Goal: Transaction & Acquisition: Purchase product/service

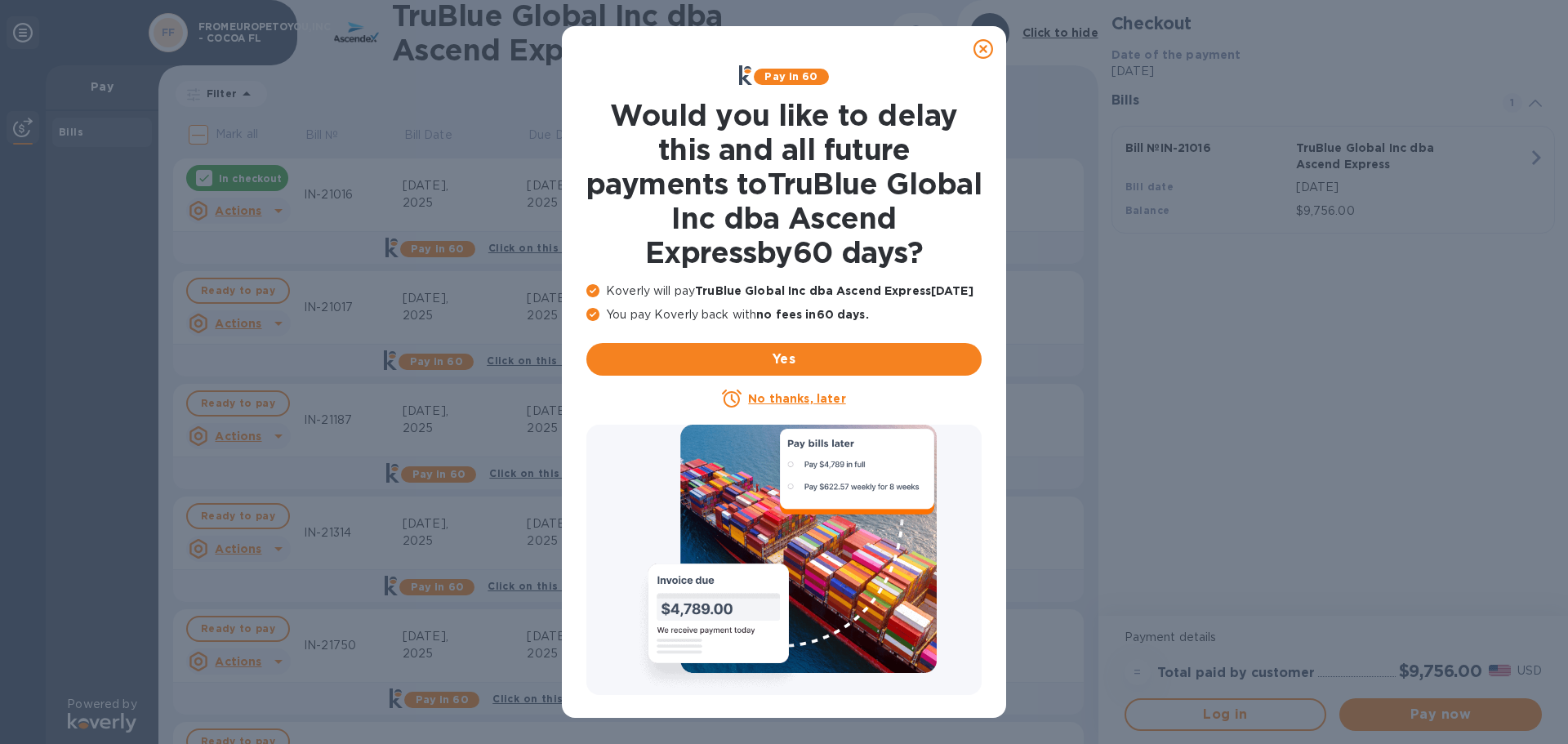
click at [809, 395] on u "No thanks, later" at bounding box center [796, 398] width 97 height 13
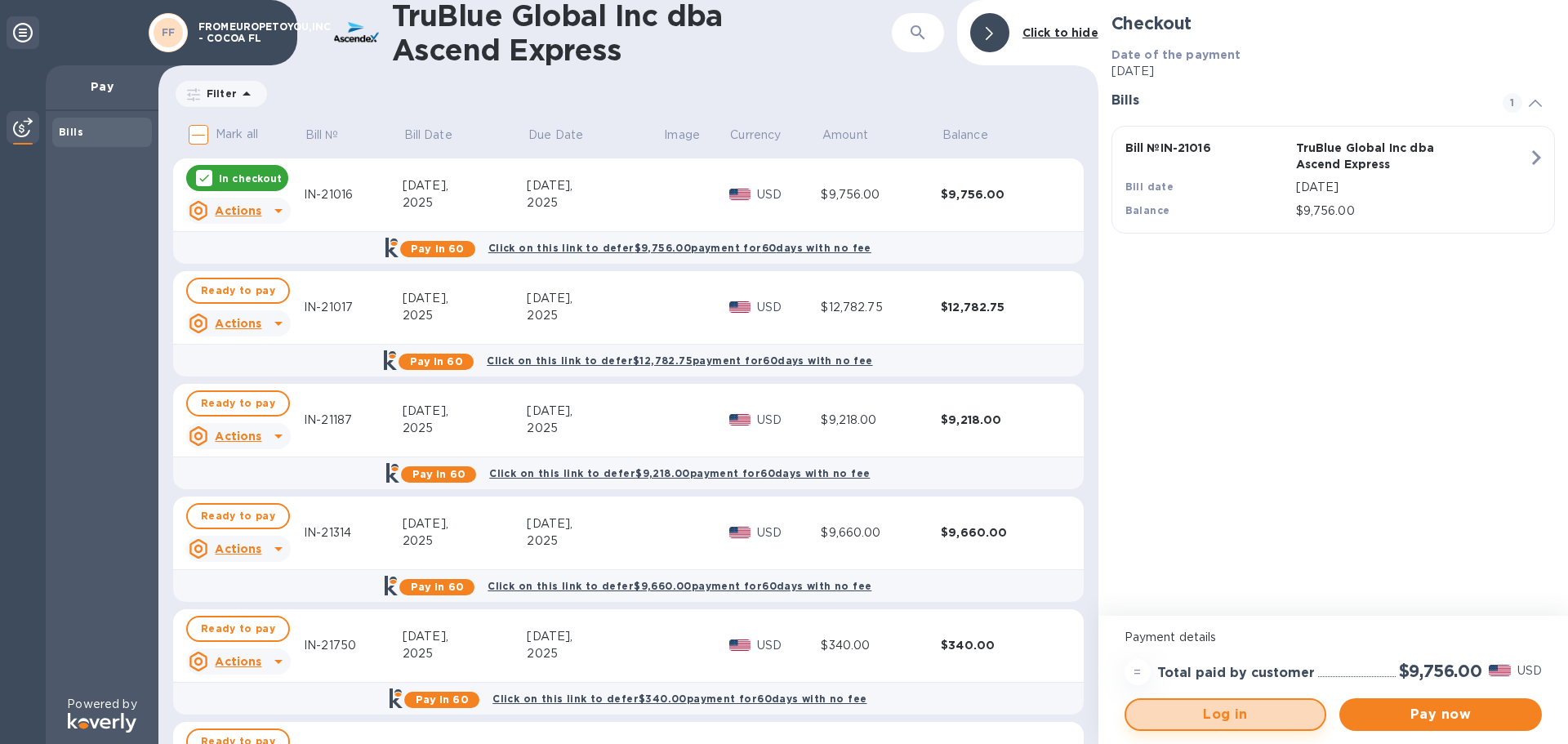
click at [1242, 723] on span "Log in" at bounding box center [1226, 715] width 173 height 19
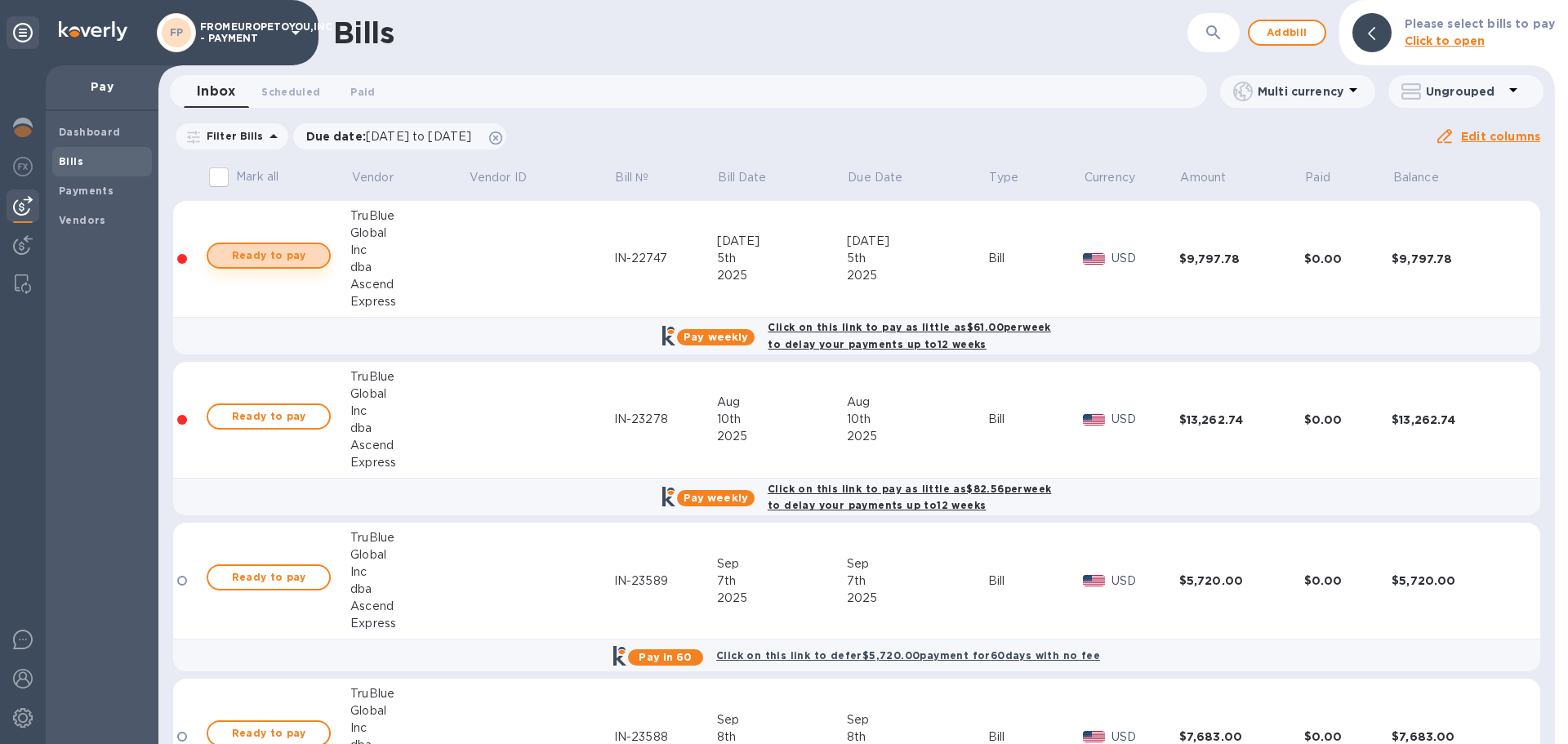
click at [238, 260] on span "Ready to pay" at bounding box center [269, 255] width 95 height 19
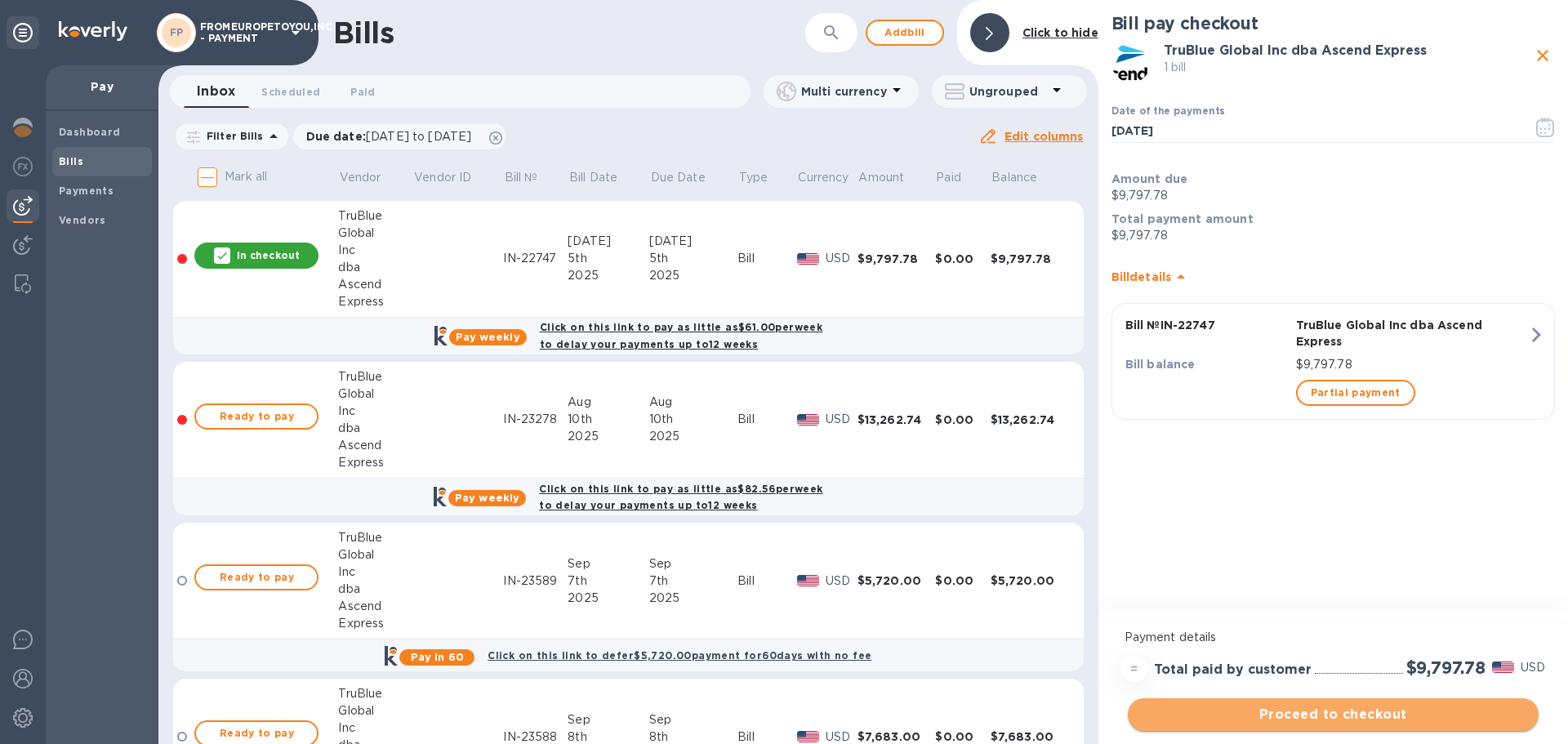
click at [1336, 710] on span "Proceed to checkout" at bounding box center [1333, 715] width 385 height 19
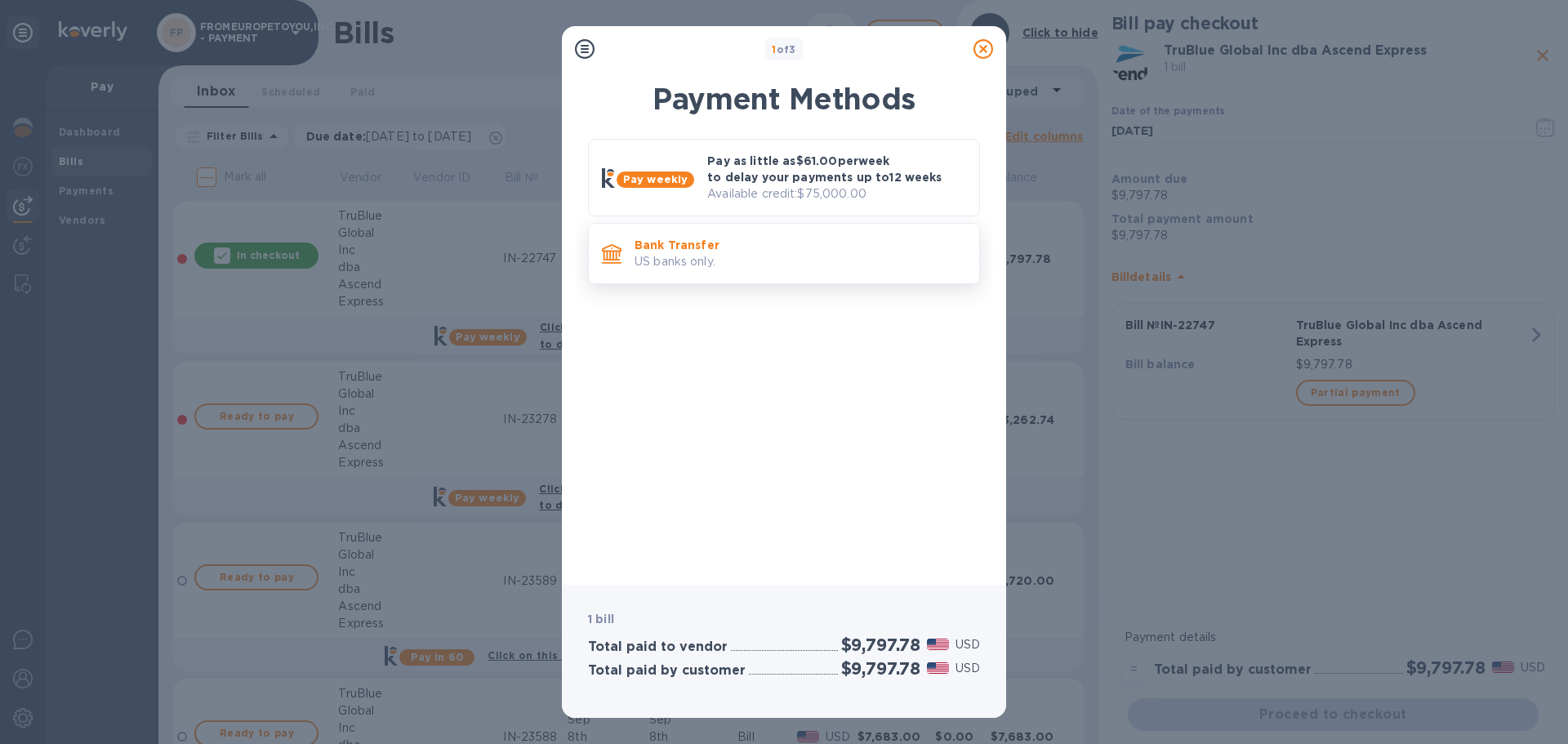
click at [753, 248] on p "Bank Transfer" at bounding box center [800, 245] width 332 height 17
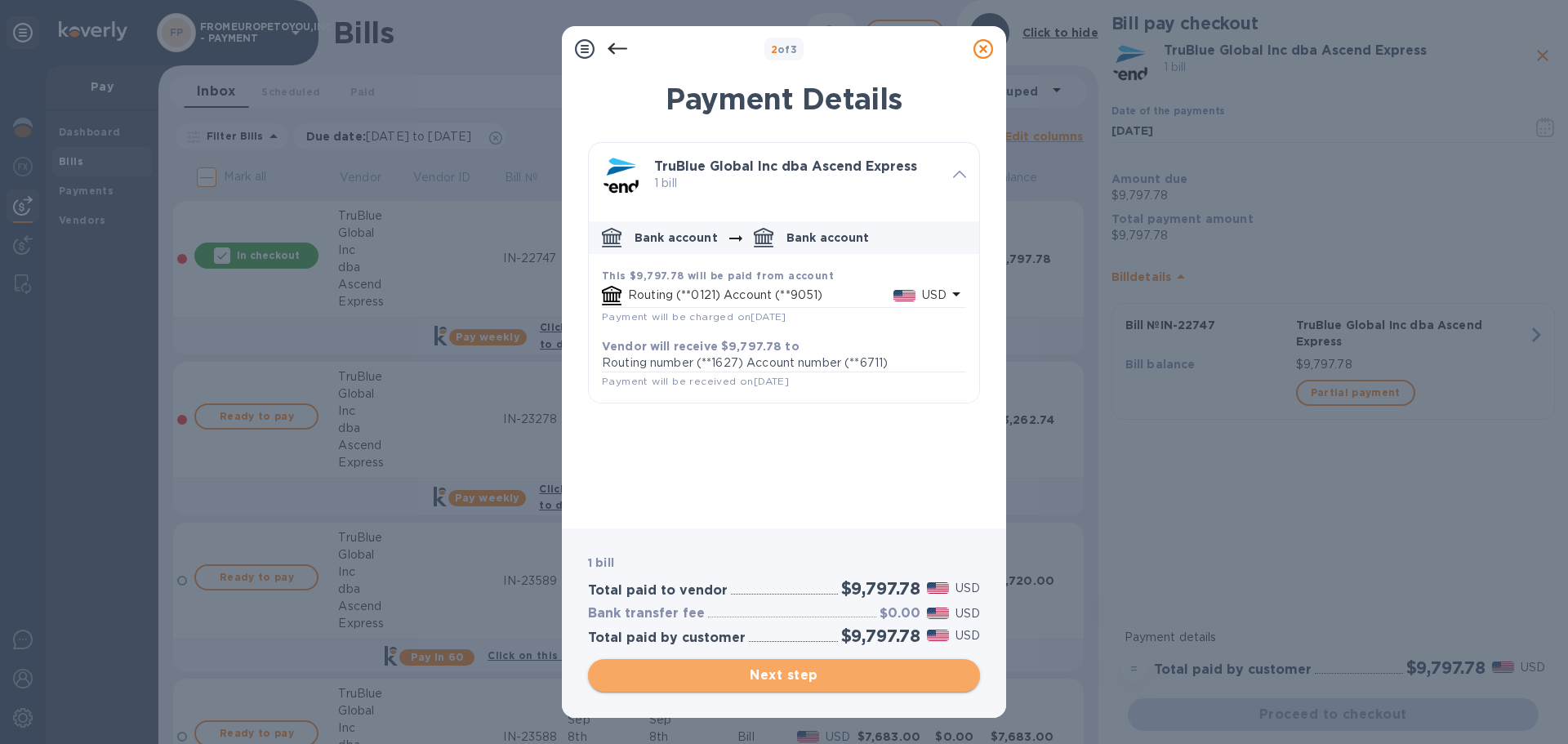
click at [795, 681] on span "Next step" at bounding box center [784, 675] width 366 height 19
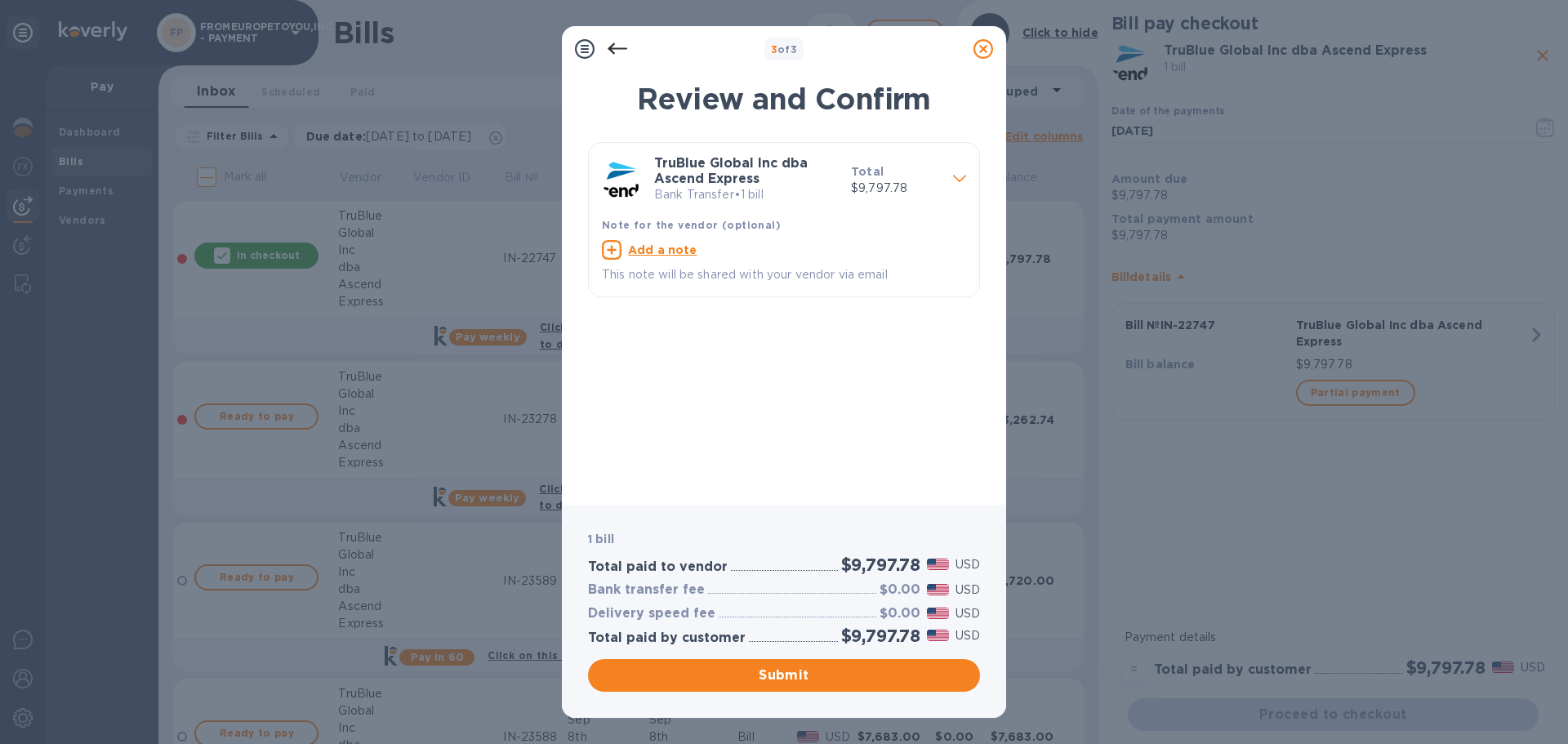
click at [954, 176] on icon at bounding box center [959, 180] width 13 height 7
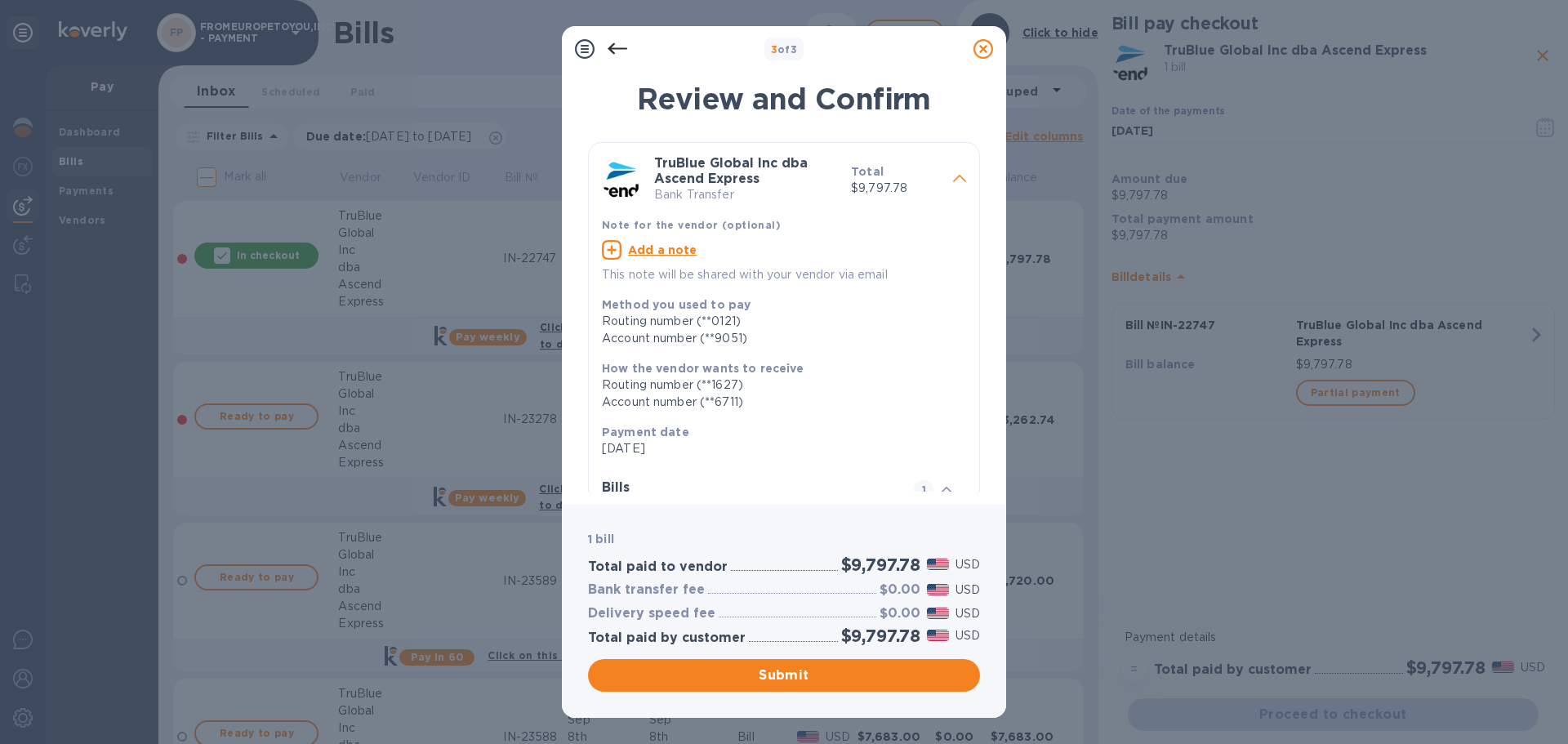
drag, startPoint x: 971, startPoint y: 313, endPoint x: 973, endPoint y: 434, distance: 121.0
click at [973, 434] on div "TruBlue Global Inc dba Ascend Express Bank Transfer Total $9,797.78 Note for th…" at bounding box center [783, 316] width 392 height 350
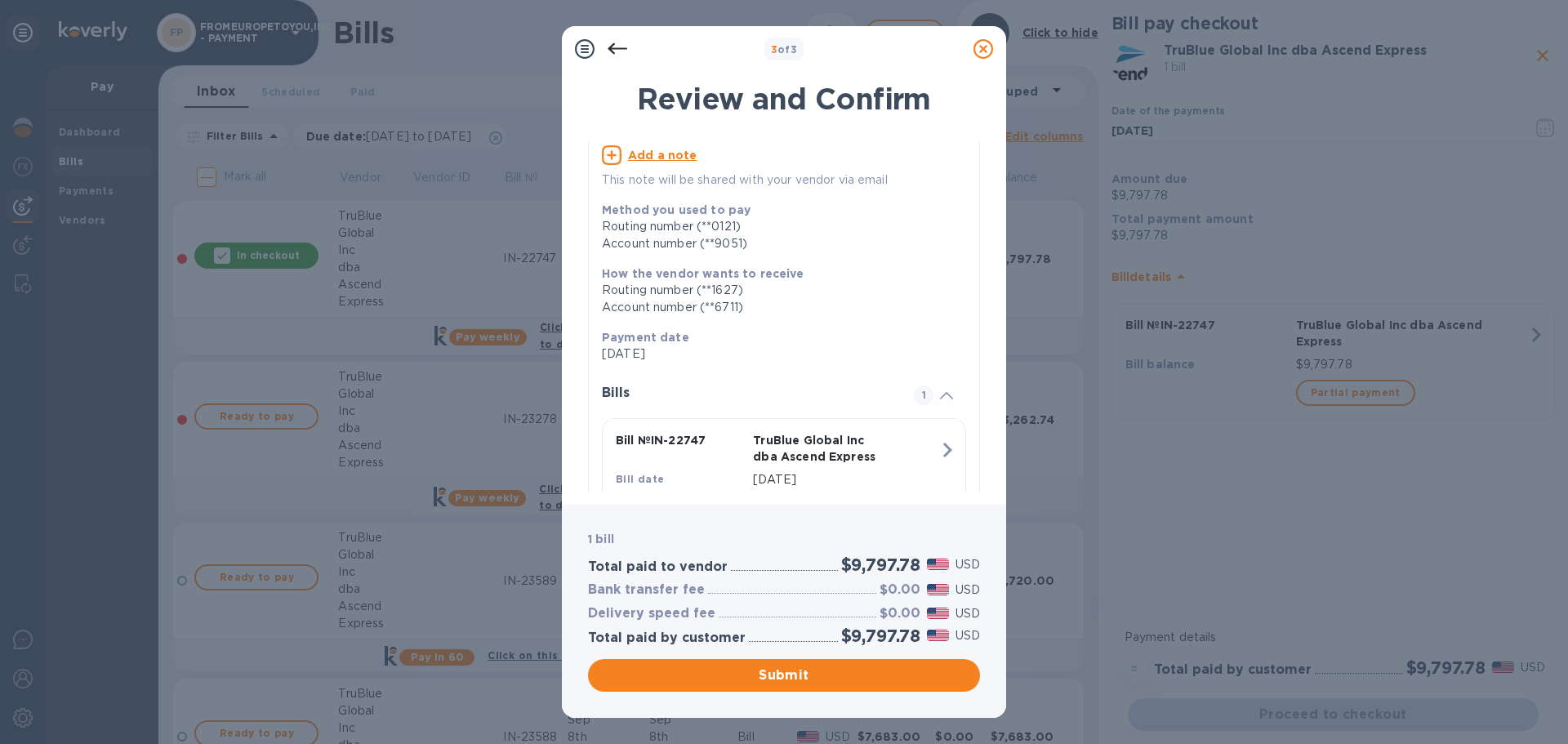
scroll to position [151, 0]
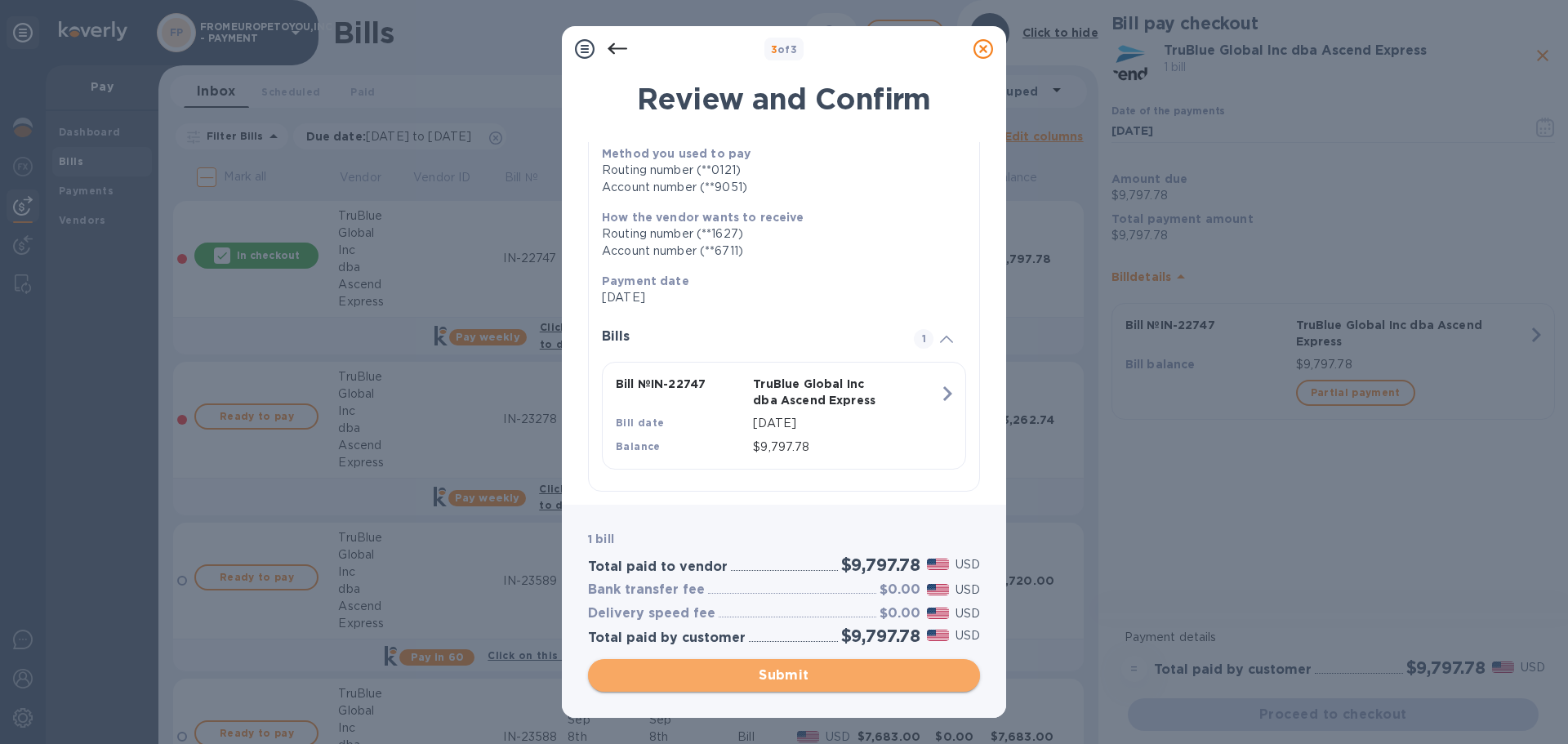
click at [815, 674] on span "Submit" at bounding box center [784, 675] width 366 height 19
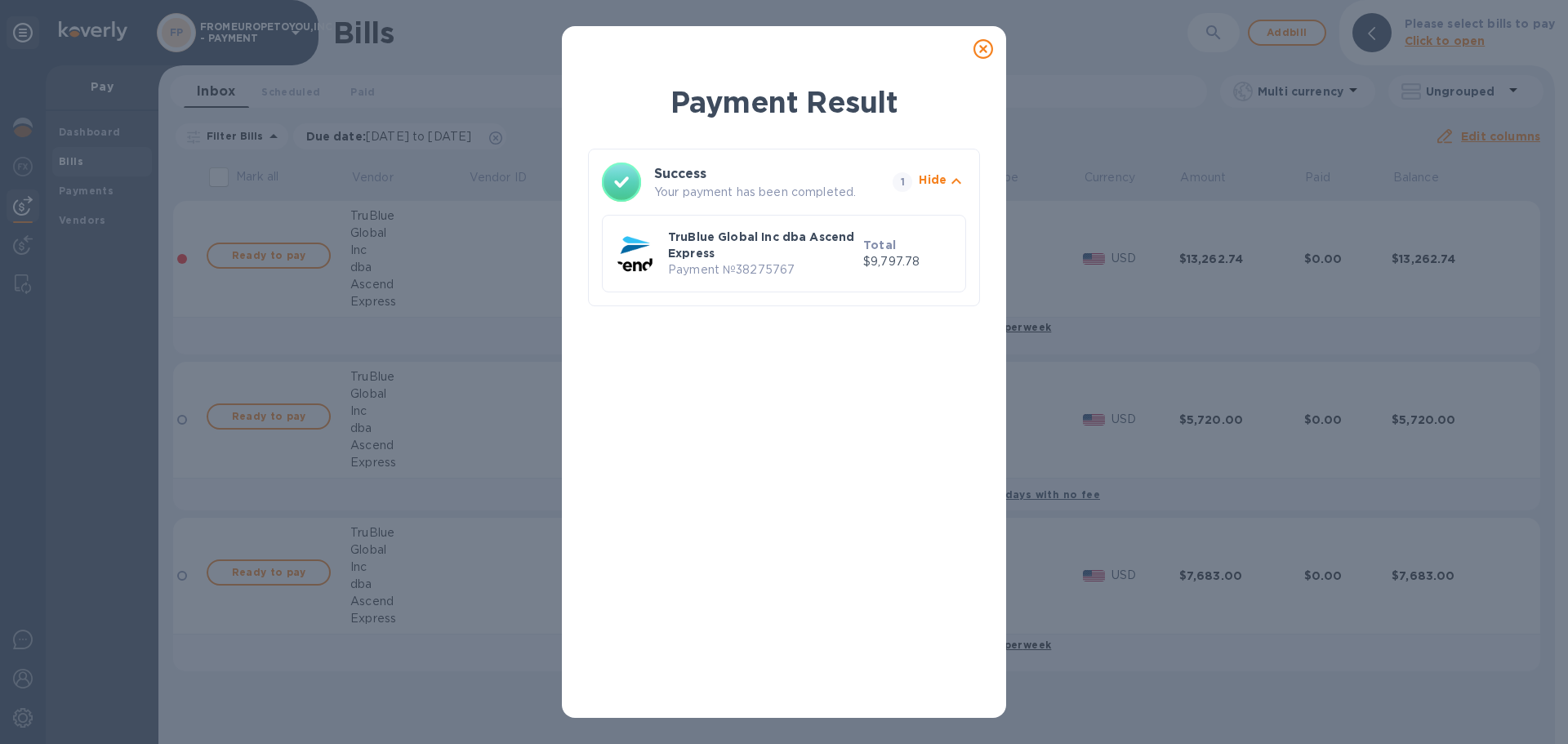
click at [986, 48] on icon at bounding box center [983, 49] width 19 height 19
